Goal: Task Accomplishment & Management: Complete application form

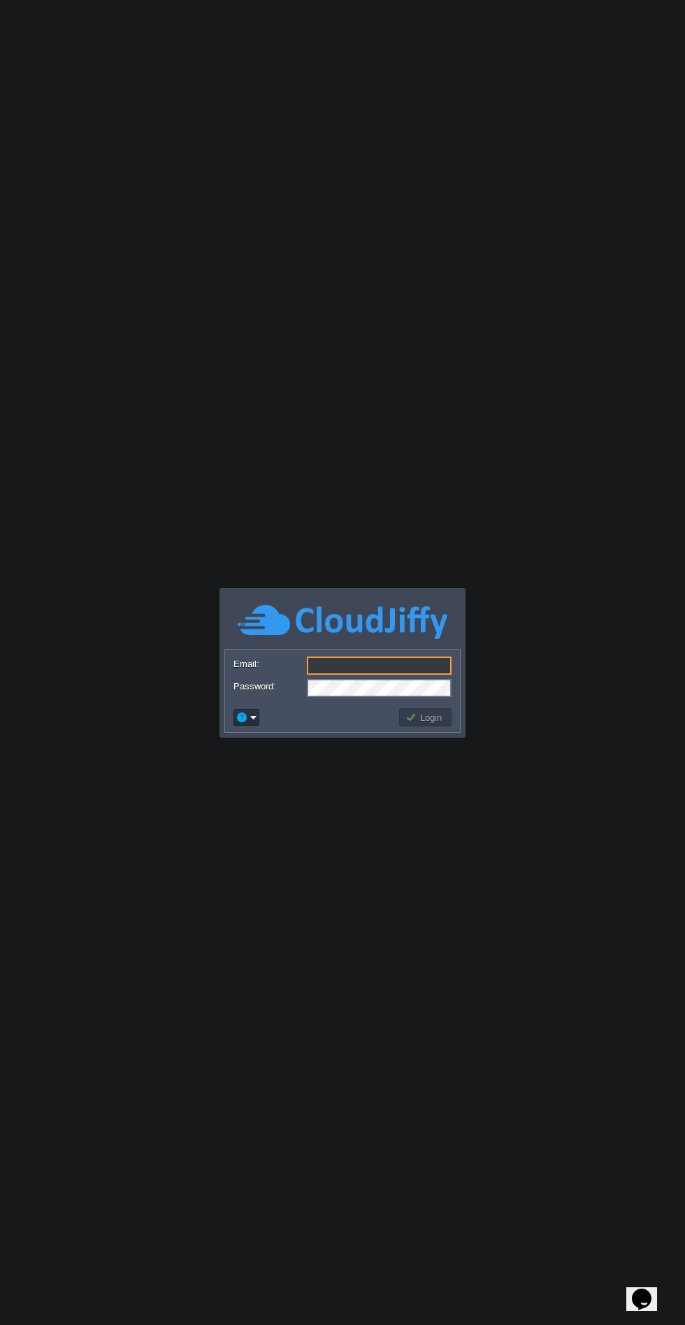
click at [329, 665] on input "Email:" at bounding box center [379, 665] width 145 height 18
type input "[EMAIL_ADDRESS][DOMAIN_NAME]"
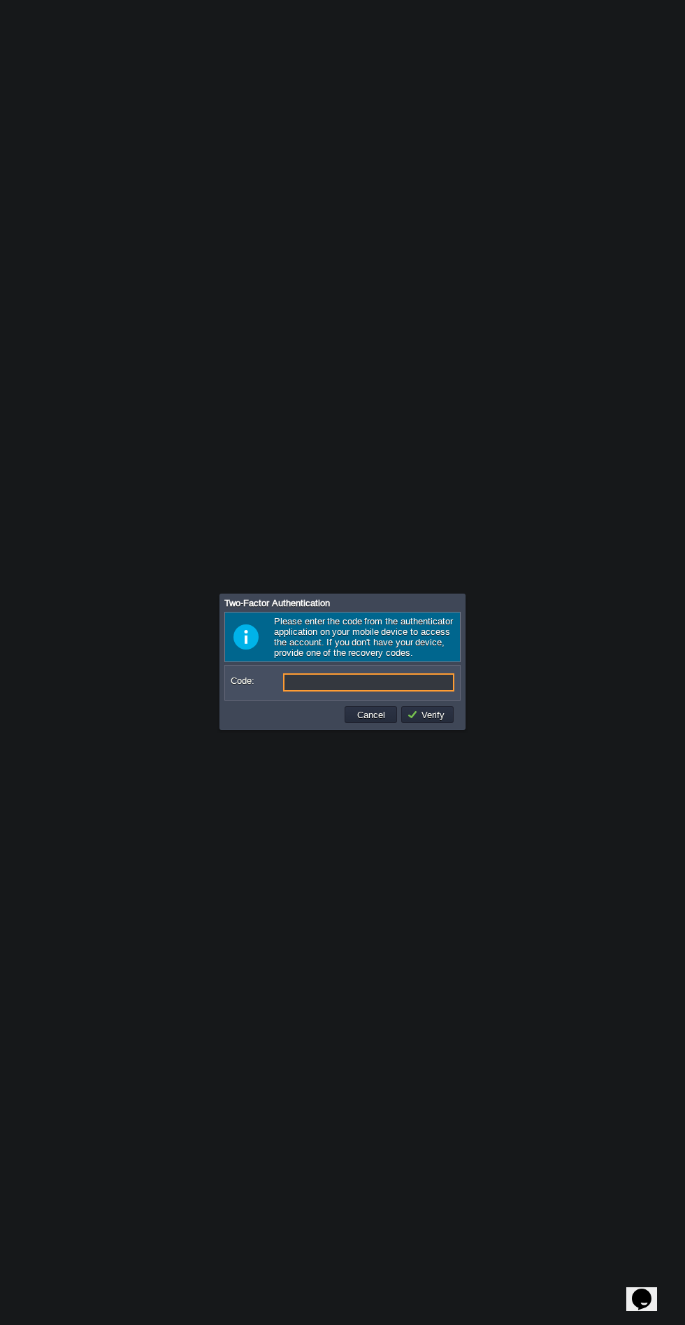
click at [302, 686] on input "Code:" at bounding box center [368, 682] width 171 height 18
type input "783587"
click at [431, 714] on button "Verify" at bounding box center [428, 714] width 42 height 13
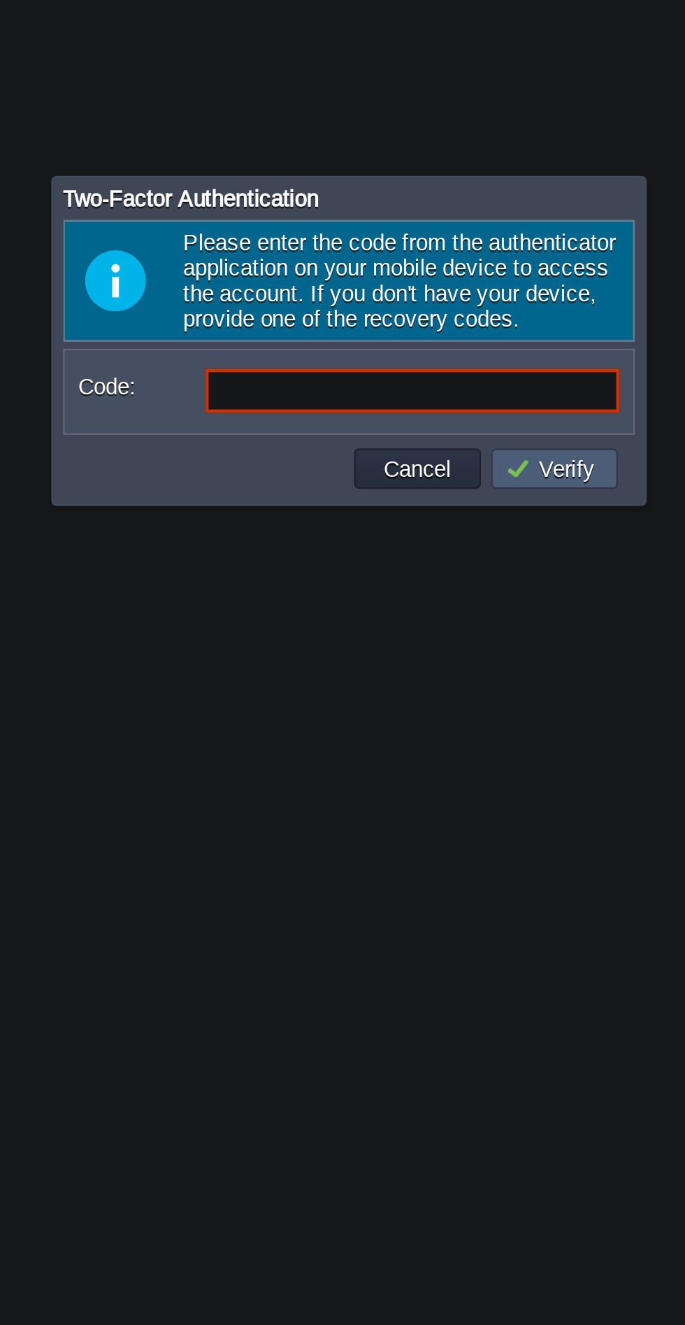
click at [296, 686] on input "Code:" at bounding box center [368, 682] width 171 height 18
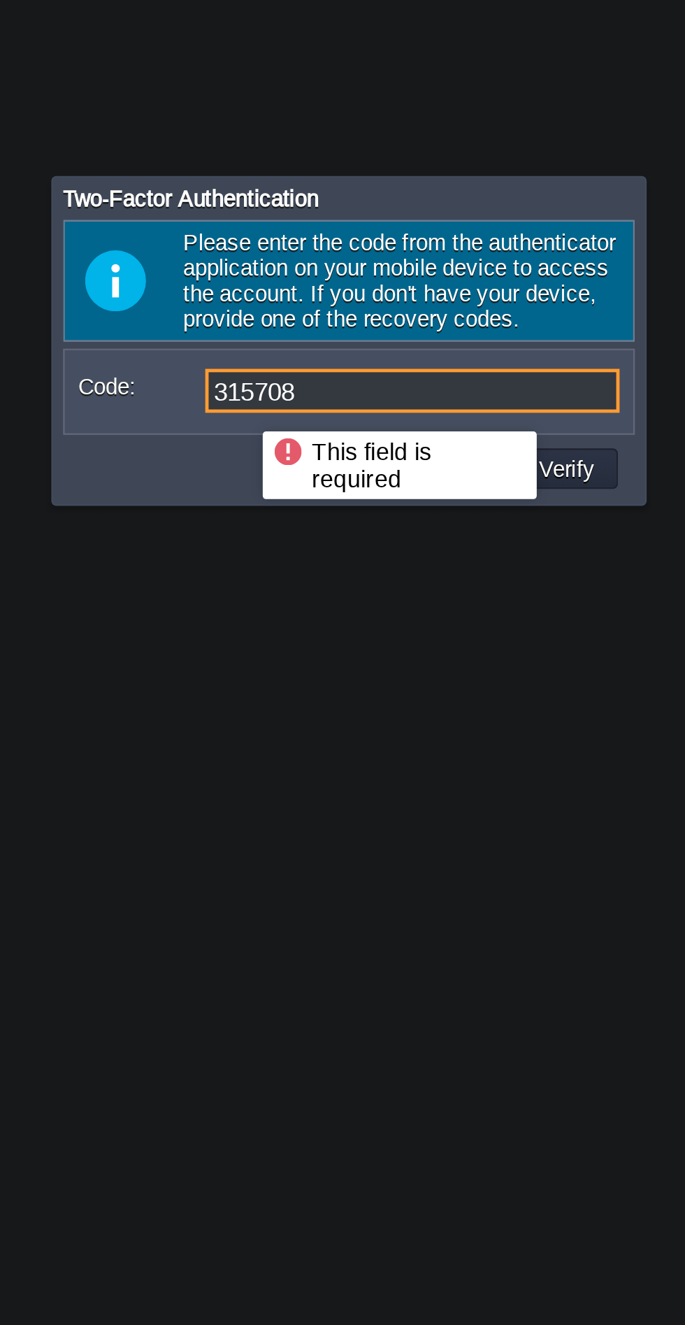
type input "315708"
click at [434, 716] on button "Verify" at bounding box center [428, 714] width 42 height 13
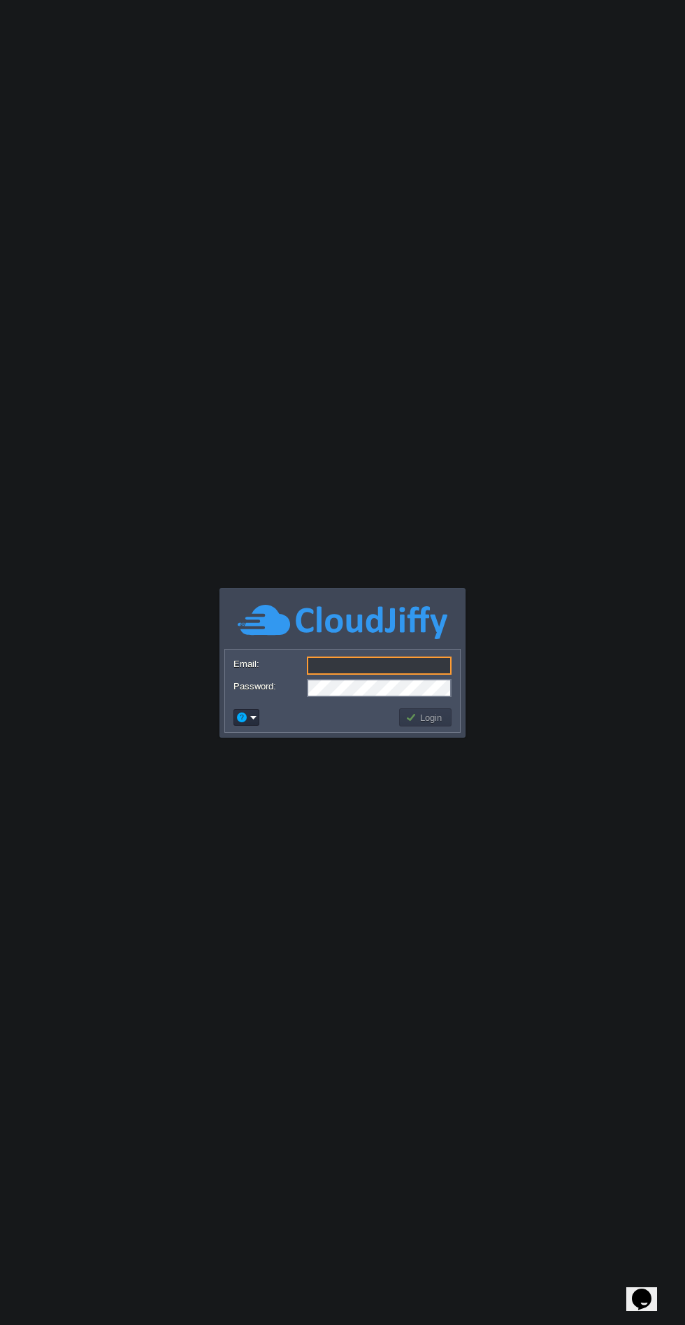
click at [343, 668] on input "Email:" at bounding box center [379, 665] width 145 height 18
type input "[EMAIL_ADDRESS][DOMAIN_NAME]"
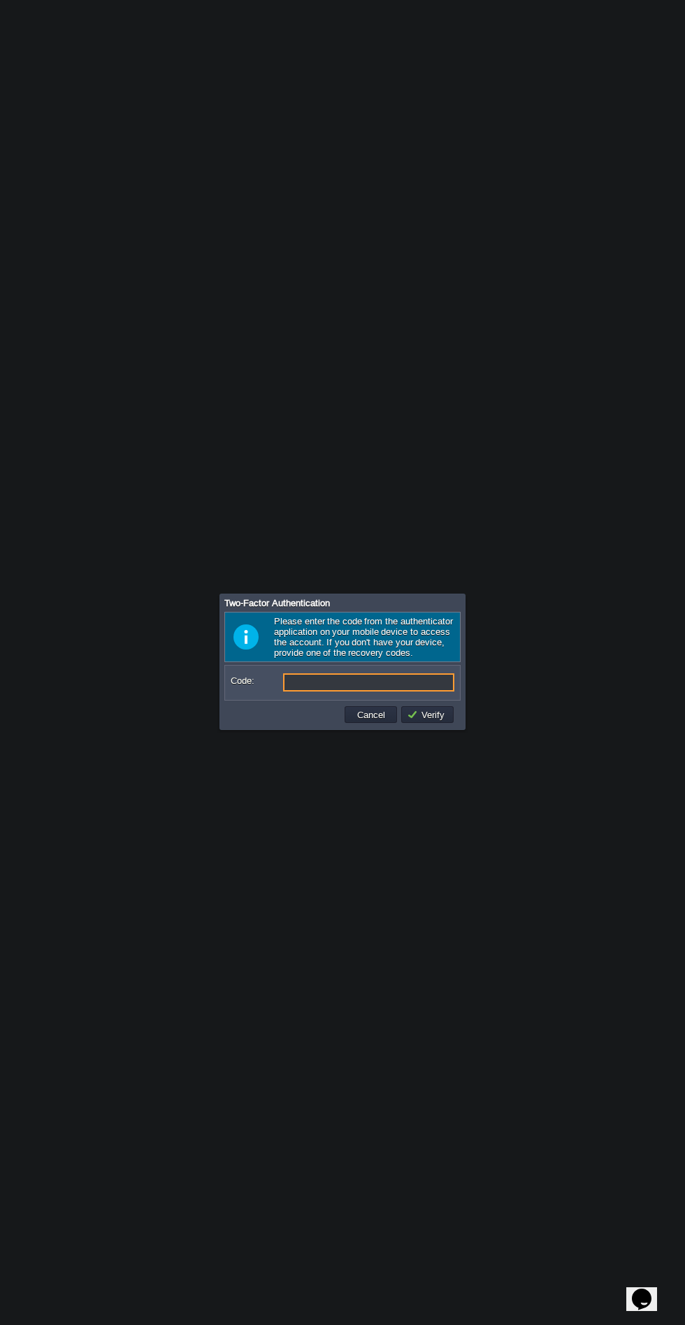
click at [314, 677] on input "Code:" at bounding box center [368, 682] width 171 height 18
type input "403281"
click at [422, 715] on button "Verify" at bounding box center [428, 714] width 42 height 13
